Goal: Check status: Check status

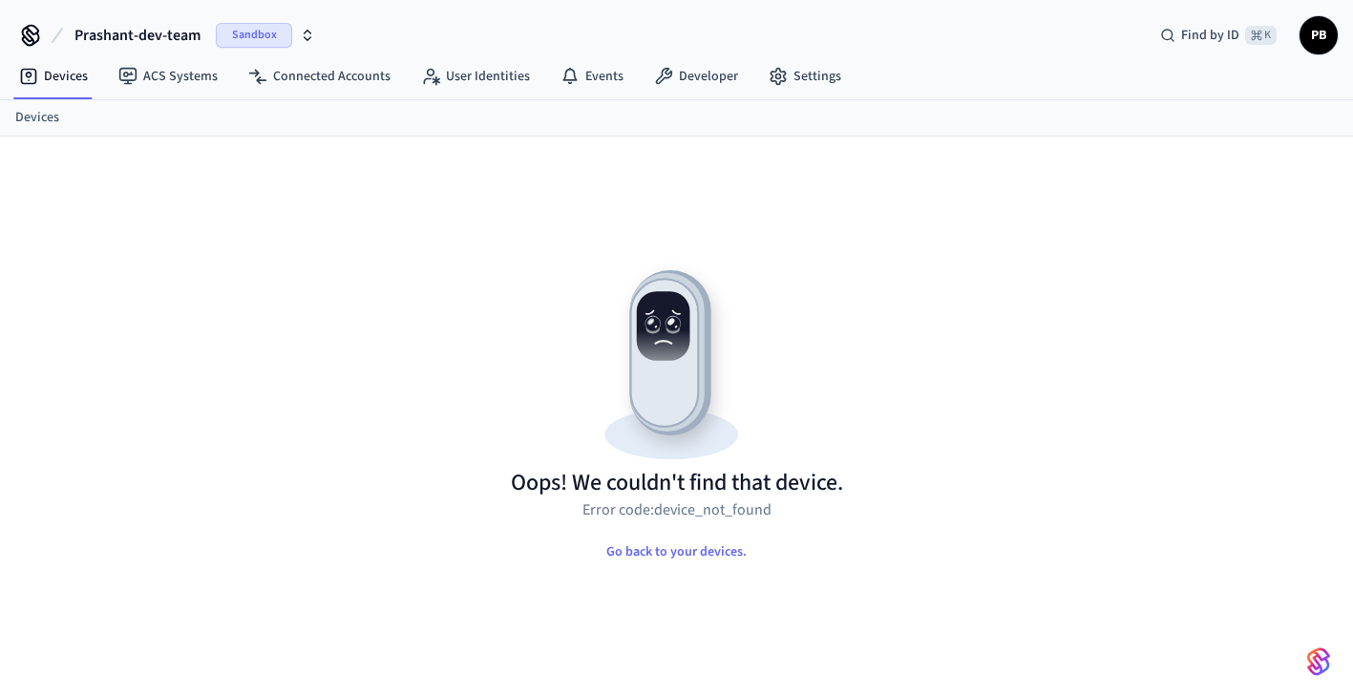
click at [139, 34] on span "Prashant-dev-team" at bounding box center [137, 35] width 126 height 23
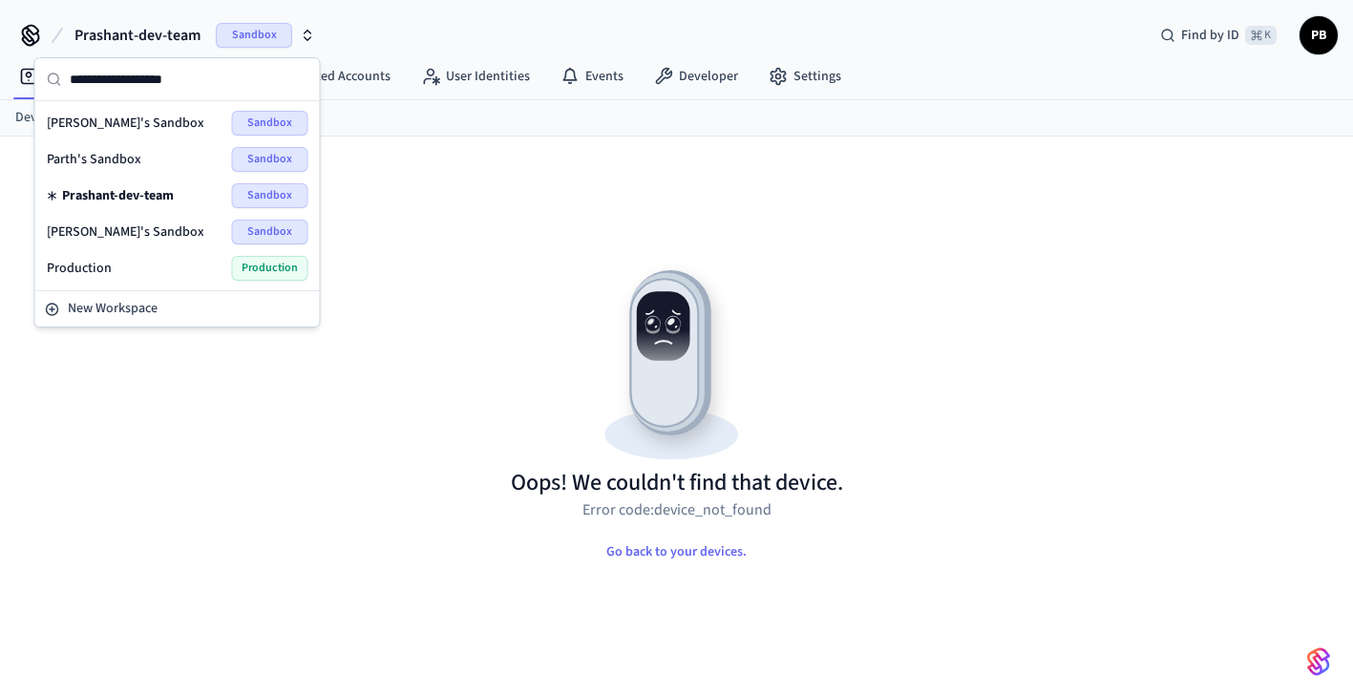
click at [333, 454] on div "Oops! We couldn't find that device. Error code: device_not_found Go back to you…" at bounding box center [677, 438] width 1192 height 513
